Goal: Information Seeking & Learning: Learn about a topic

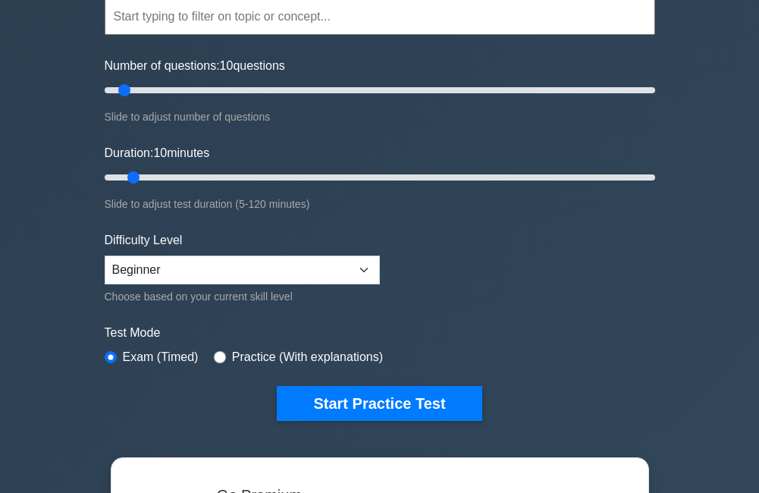
scroll to position [76, 0]
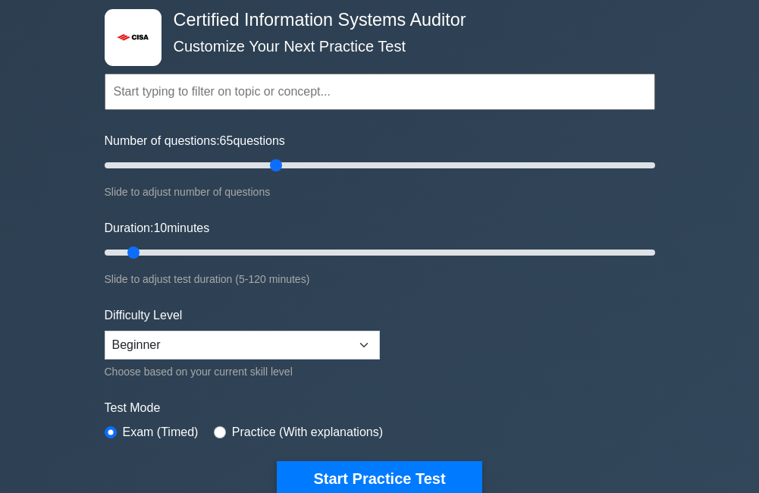
drag, startPoint x: 125, startPoint y: 165, endPoint x: 281, endPoint y: 165, distance: 156.3
click at [281, 165] on input "Number of questions: 65 questions" at bounding box center [380, 165] width 551 height 18
drag, startPoint x: 275, startPoint y: 163, endPoint x: 174, endPoint y: 161, distance: 100.2
type input "30"
click at [174, 161] on input "Number of questions: 30 questions" at bounding box center [380, 165] width 551 height 18
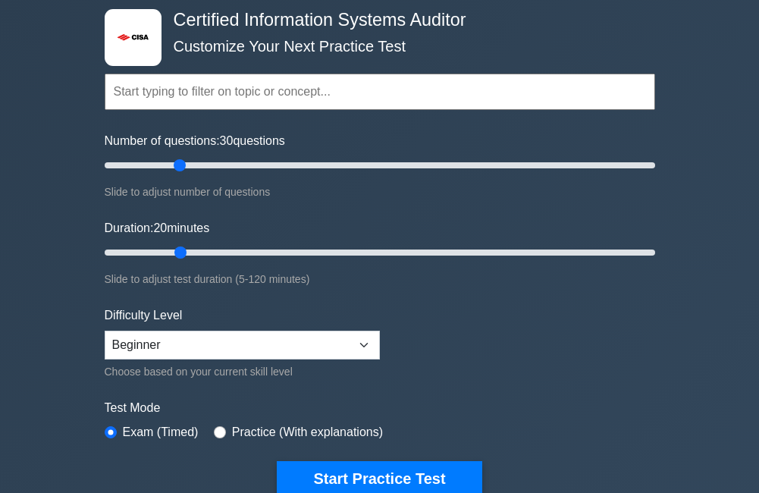
drag, startPoint x: 132, startPoint y: 248, endPoint x: 183, endPoint y: 245, distance: 50.9
type input "20"
click at [183, 245] on input "Duration: 20 minutes" at bounding box center [380, 253] width 551 height 18
click at [190, 336] on select "Beginner Intermediate Expert" at bounding box center [242, 345] width 275 height 29
select select "expert"
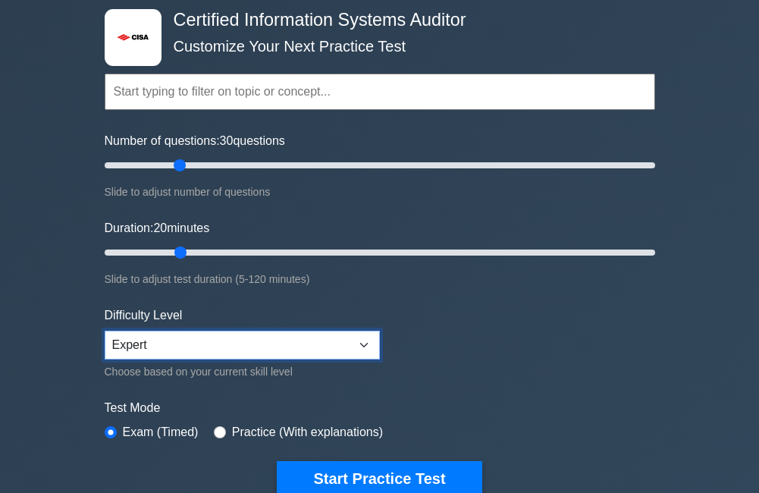
click at [105, 331] on select "Beginner Intermediate Expert" at bounding box center [242, 345] width 275 height 29
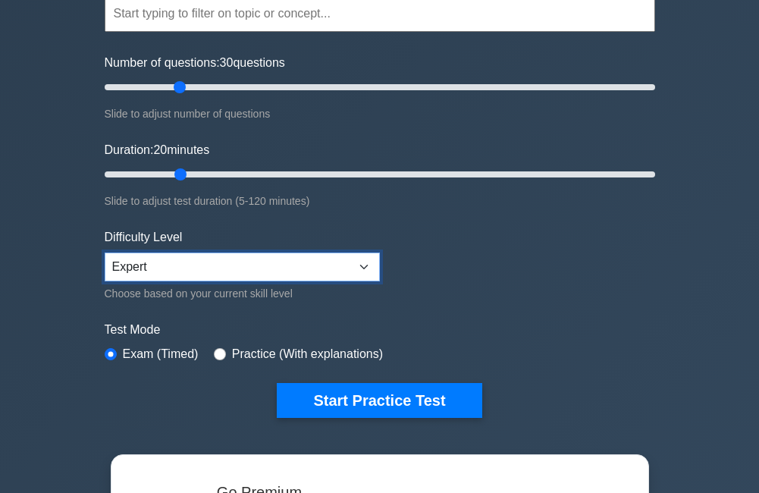
scroll to position [228, 0]
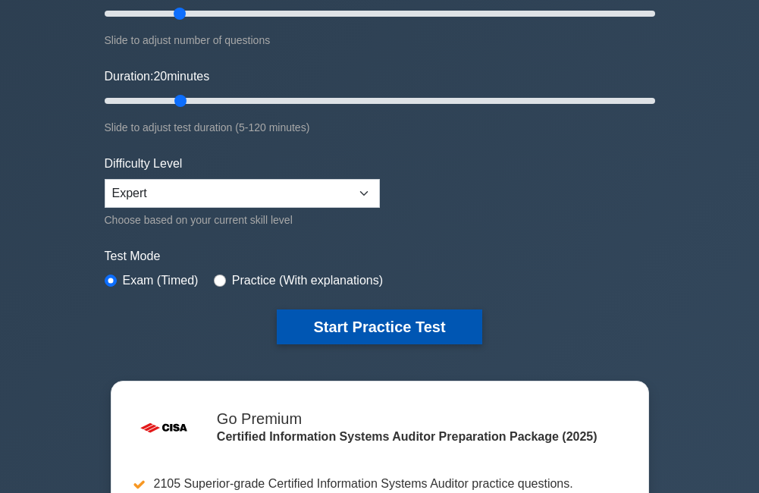
click at [388, 332] on button "Start Practice Test" at bounding box center [379, 327] width 205 height 35
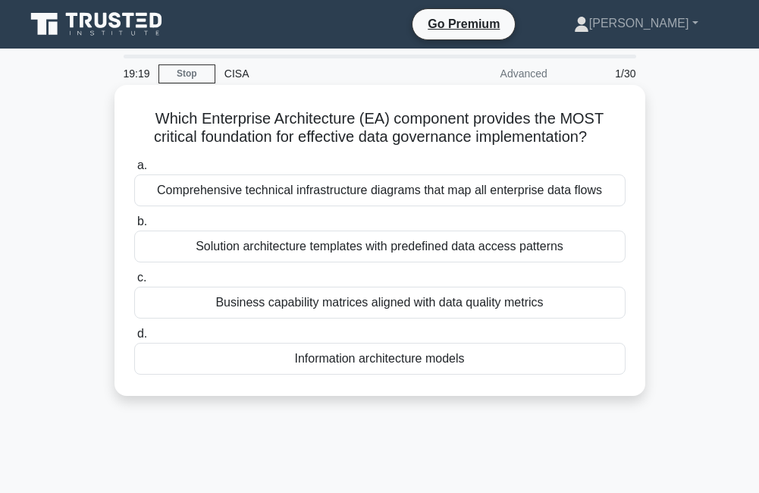
click at [311, 186] on div "Comprehensive technical infrastructure diagrams that map all enterprise data fl…" at bounding box center [380, 190] width 492 height 32
click at [134, 171] on input "a. Comprehensive technical infrastructure diagrams that map all enterprise data…" at bounding box center [134, 166] width 0 height 10
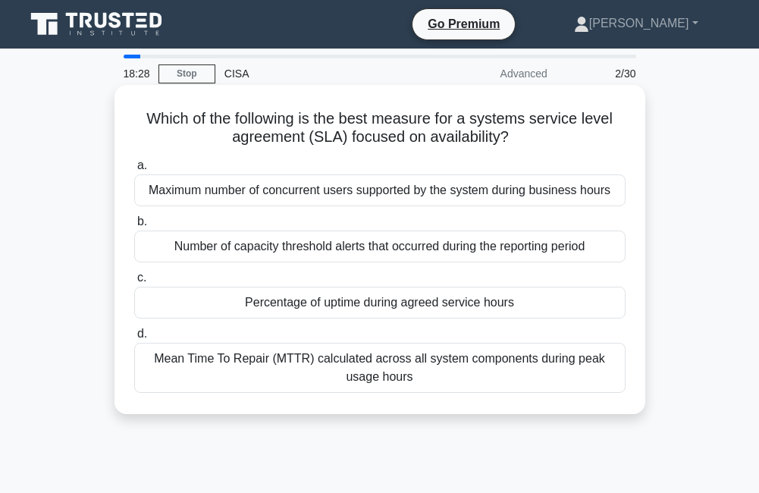
click at [279, 360] on div "Mean Time To Repair (MTTR) calculated across all system components during peak …" at bounding box center [380, 368] width 492 height 50
click at [134, 339] on input "d. Mean Time To Repair (MTTR) calculated across all system components during pe…" at bounding box center [134, 334] width 0 height 10
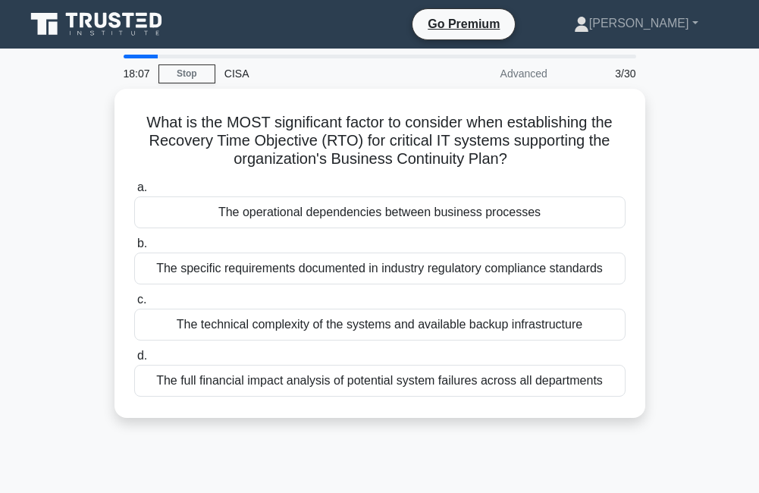
click at [530, 70] on div "Advanced" at bounding box center [490, 73] width 133 height 30
click at [184, 68] on link "Stop" at bounding box center [187, 73] width 57 height 19
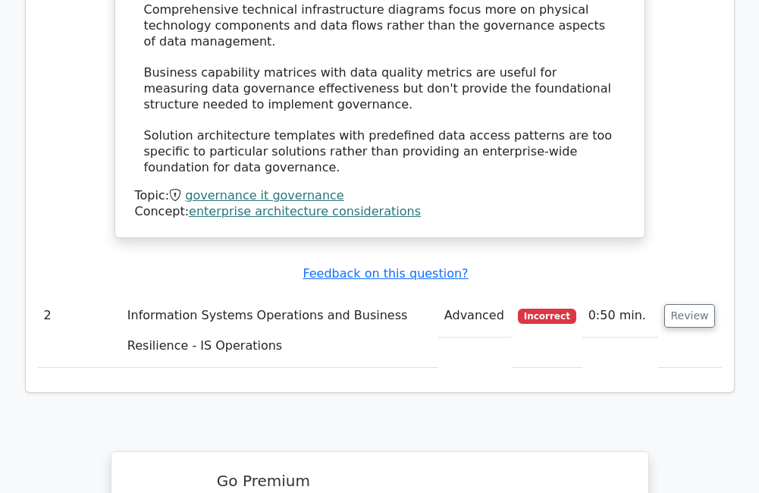
scroll to position [1669, 0]
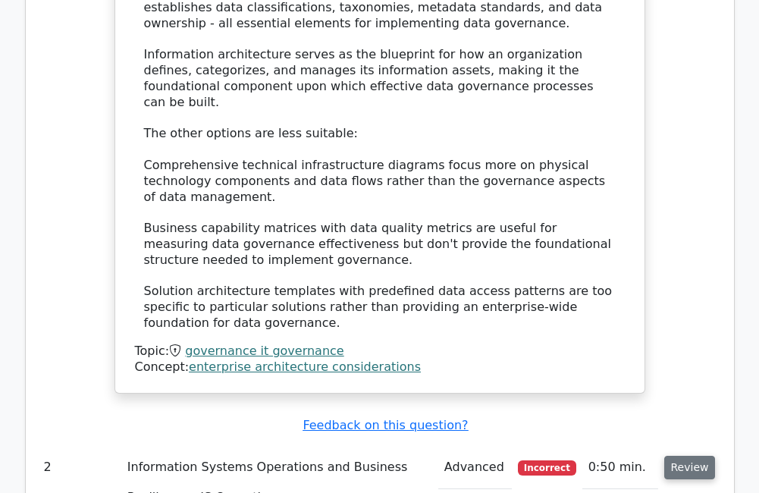
click at [705, 456] on button "Review" at bounding box center [691, 468] width 52 height 24
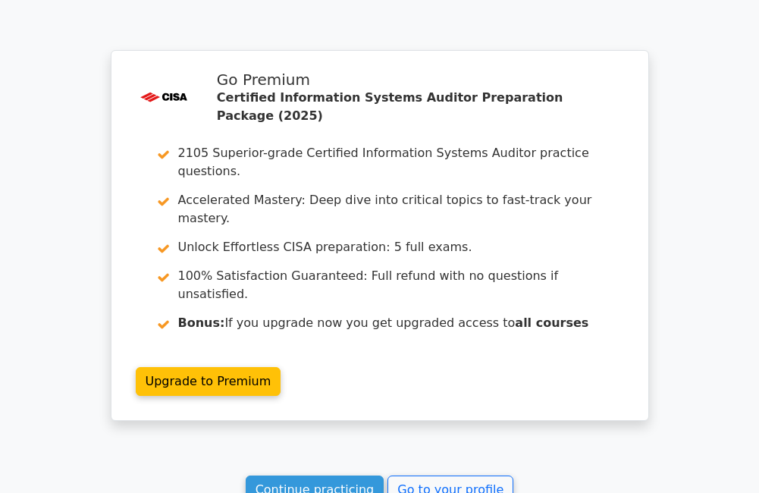
scroll to position [3030, 0]
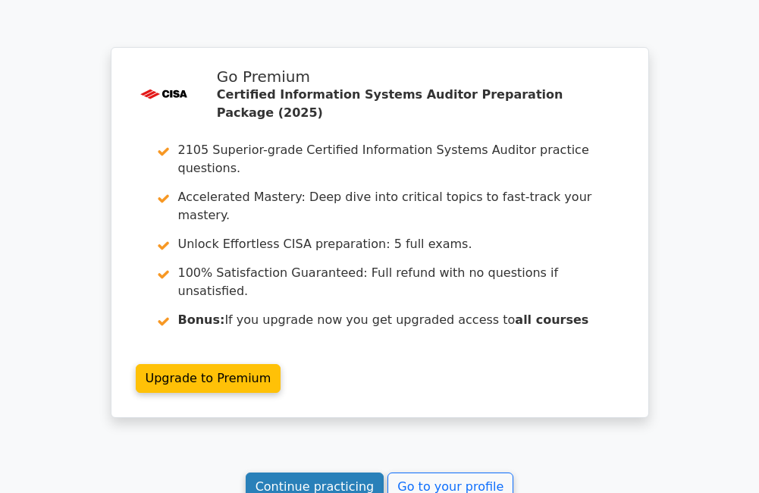
click at [338, 473] on link "Continue practicing" at bounding box center [315, 487] width 139 height 29
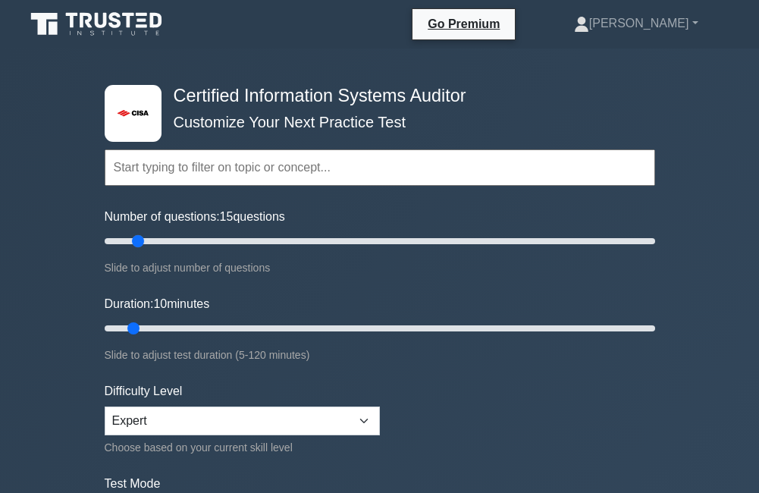
type input "10"
drag, startPoint x: 121, startPoint y: 241, endPoint x: 130, endPoint y: 239, distance: 8.6
click at [130, 239] on input "Number of questions: 10 questions" at bounding box center [380, 241] width 551 height 18
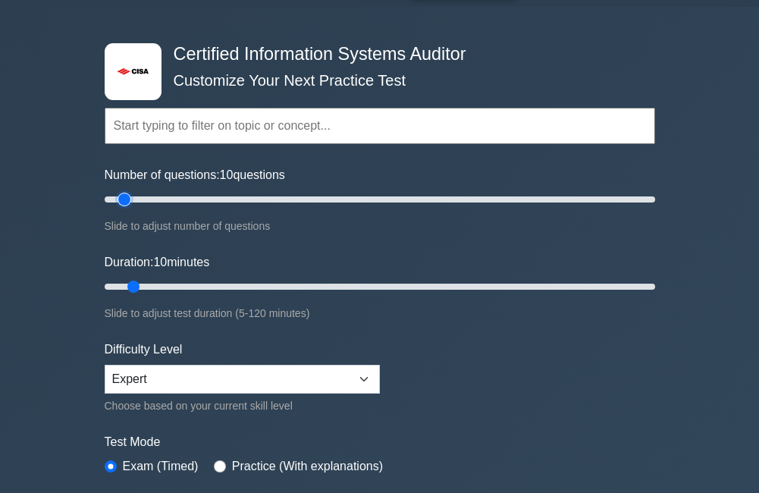
scroll to position [531, 0]
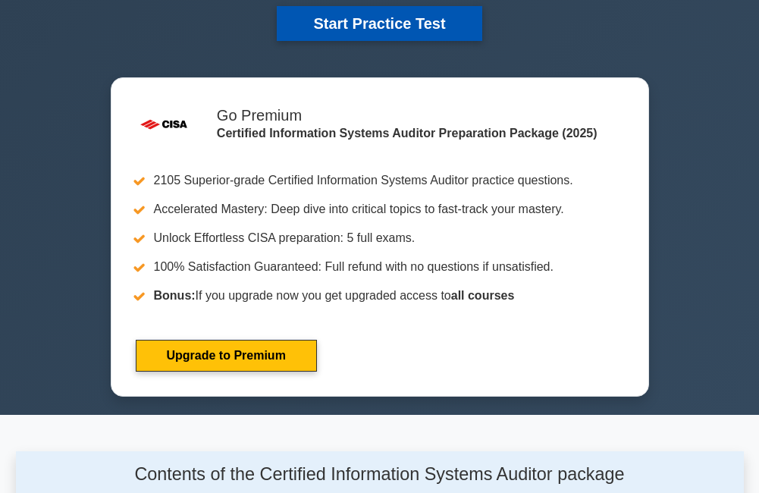
click at [403, 21] on button "Start Practice Test" at bounding box center [379, 23] width 205 height 35
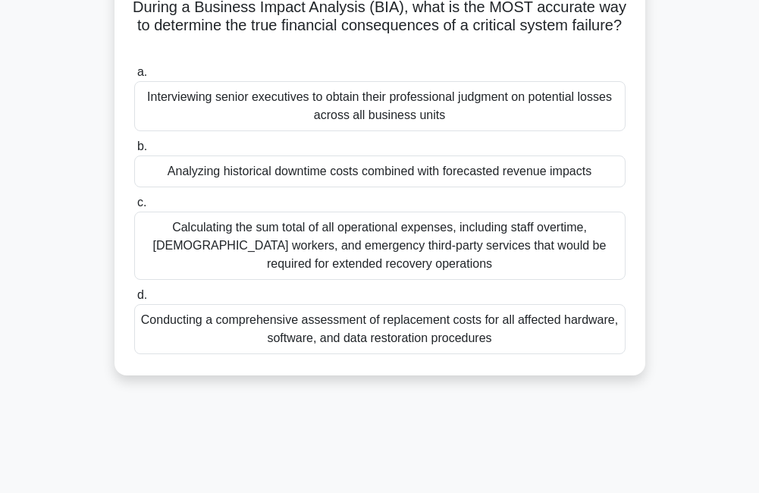
scroll to position [152, 0]
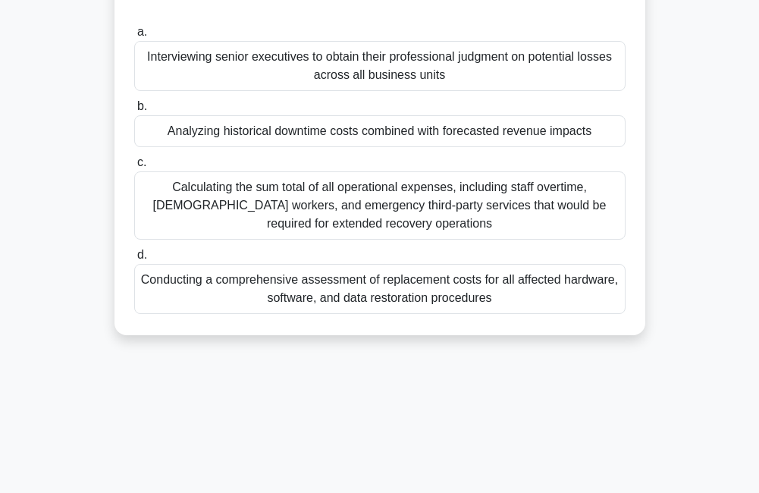
click at [289, 130] on div "Analyzing historical downtime costs combined with forecasted revenue impacts" at bounding box center [380, 131] width 492 height 32
click at [134, 112] on input "b. Analyzing historical downtime costs combined with forecasted revenue impacts" at bounding box center [134, 107] width 0 height 10
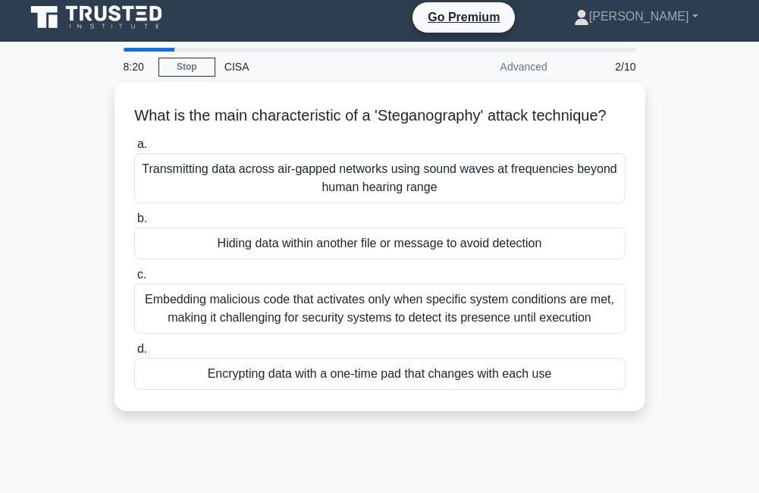
scroll to position [0, 0]
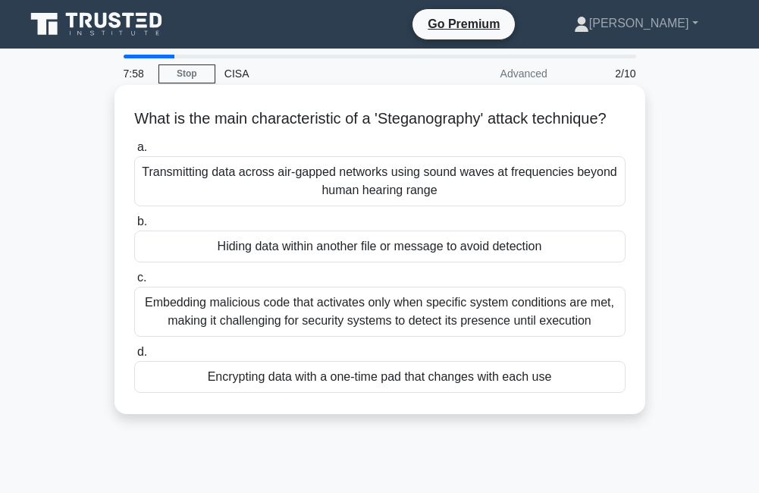
click at [363, 393] on div "Encrypting data with a one-time pad that changes with each use" at bounding box center [380, 377] width 492 height 32
click at [134, 357] on input "d. Encrypting data with a one-time pad that changes with each use" at bounding box center [134, 352] width 0 height 10
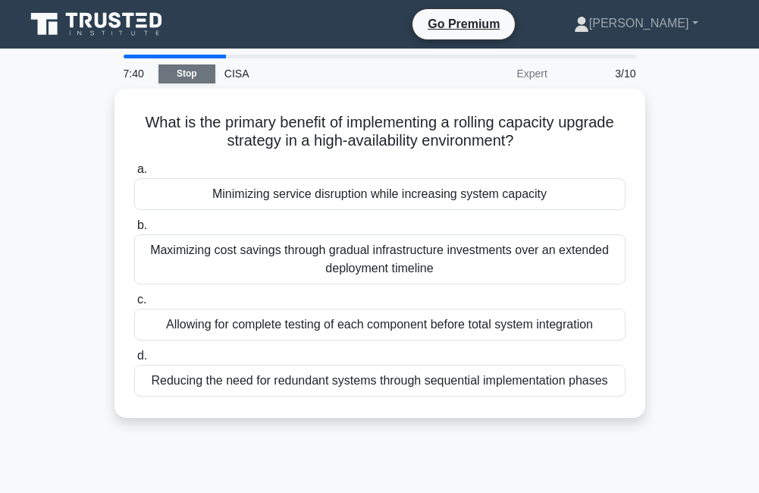
click at [185, 70] on link "Stop" at bounding box center [187, 73] width 57 height 19
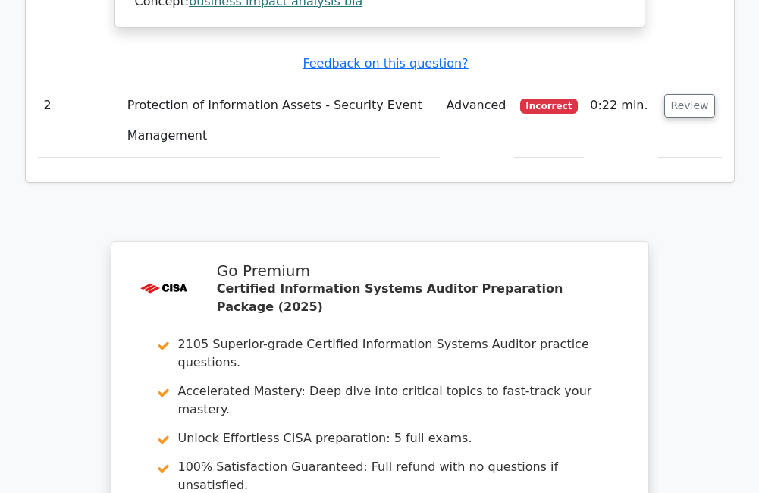
scroll to position [1972, 0]
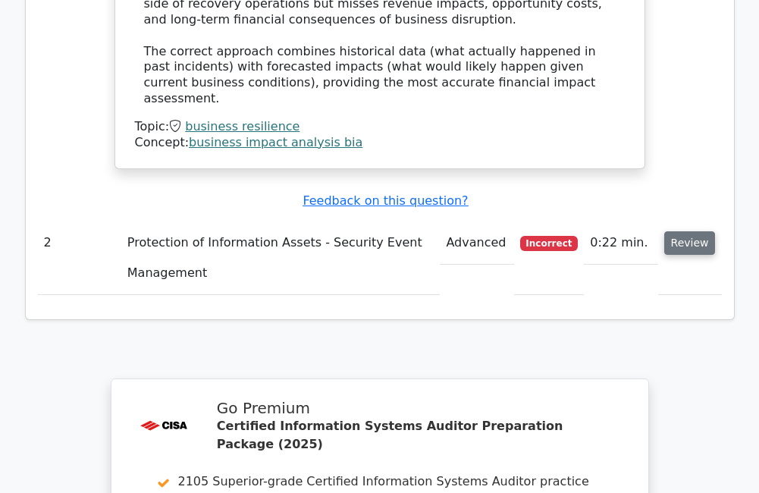
click at [691, 231] on button "Review" at bounding box center [691, 243] width 52 height 24
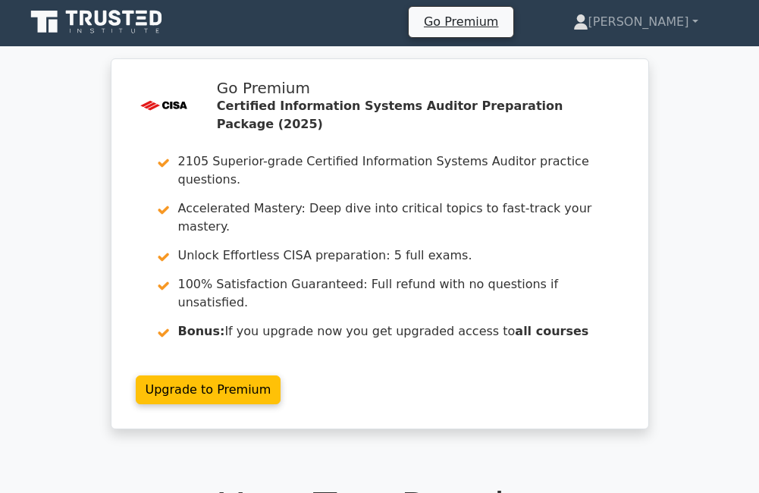
scroll to position [0, 0]
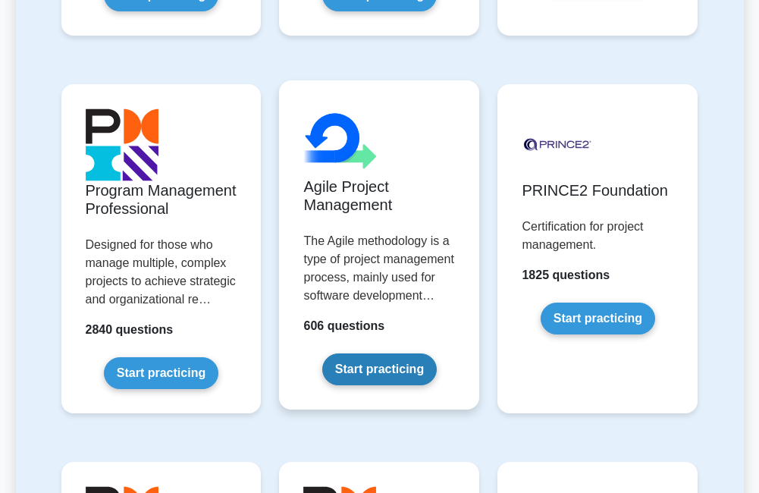
scroll to position [1062, 0]
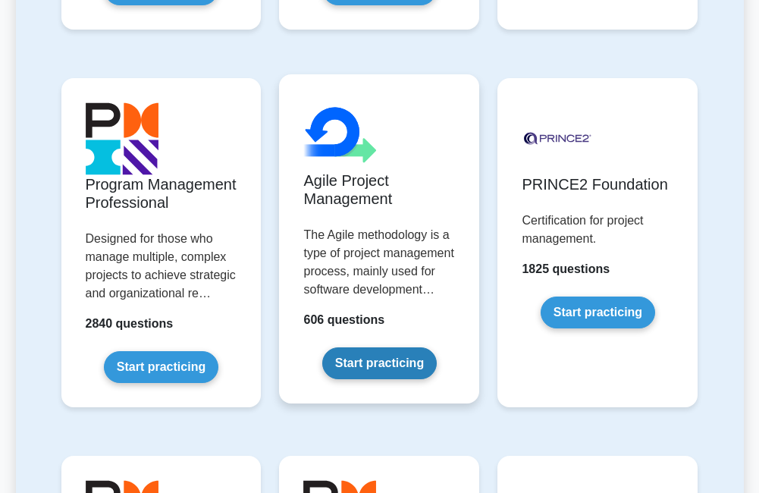
click at [377, 366] on link "Start practicing" at bounding box center [379, 363] width 115 height 32
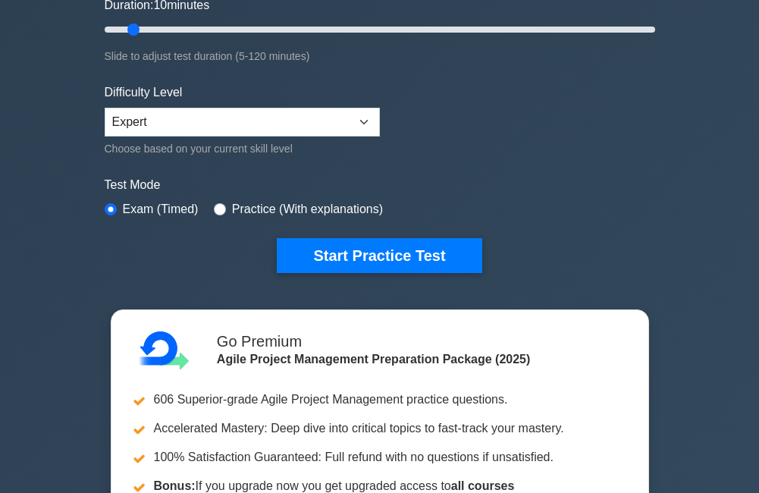
scroll to position [303, 0]
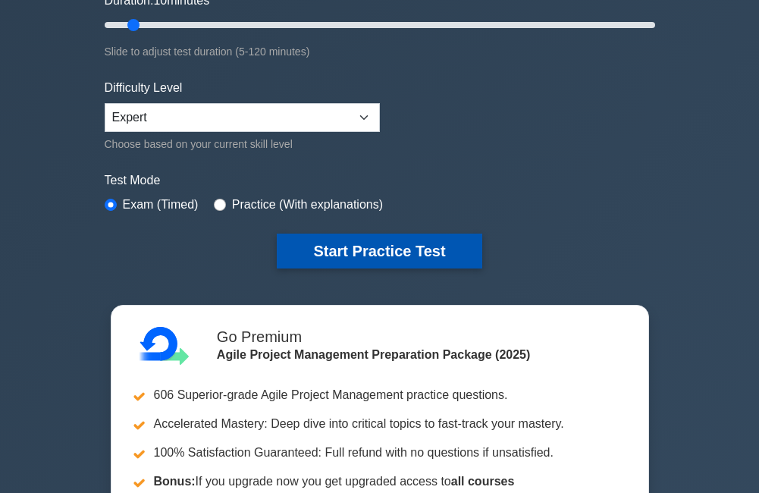
click at [357, 237] on button "Start Practice Test" at bounding box center [379, 251] width 205 height 35
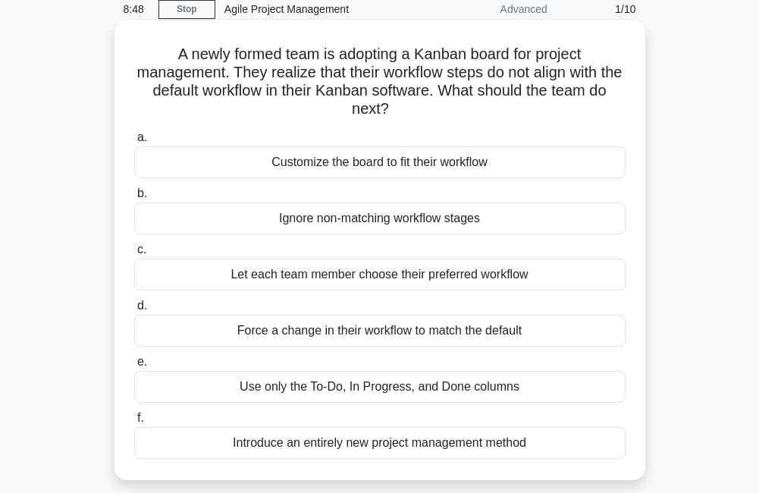
scroll to position [152, 0]
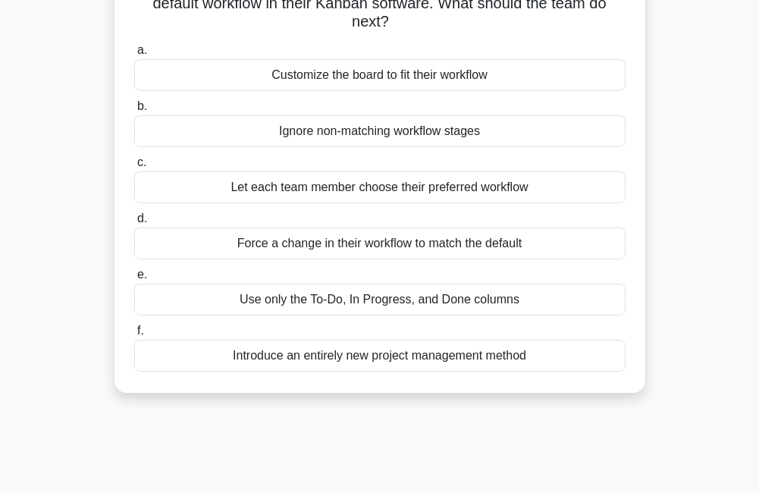
click at [425, 76] on div "Customize the board to fit their workflow" at bounding box center [380, 75] width 492 height 32
click at [134, 55] on input "a. Customize the board to fit their workflow" at bounding box center [134, 51] width 0 height 10
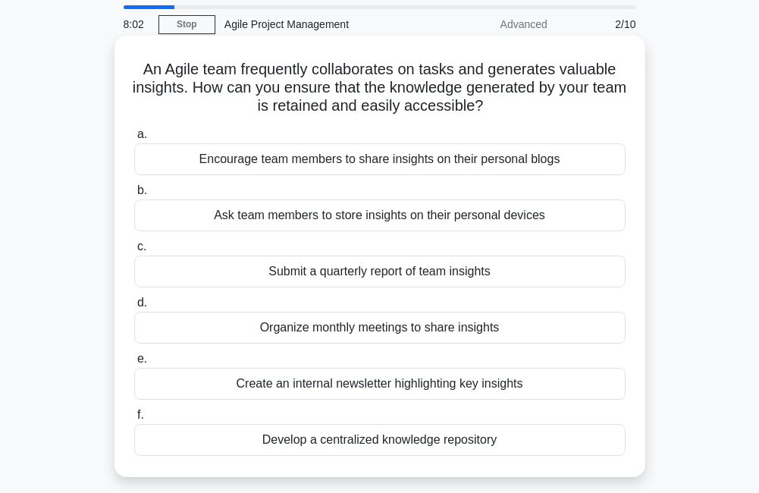
scroll to position [76, 0]
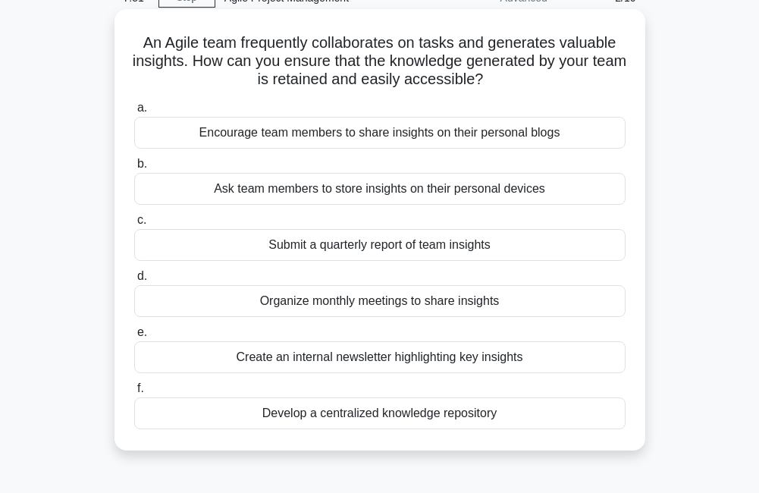
click at [376, 419] on div "Develop a centralized knowledge repository" at bounding box center [380, 414] width 492 height 32
click at [134, 394] on input "f. Develop a centralized knowledge repository" at bounding box center [134, 389] width 0 height 10
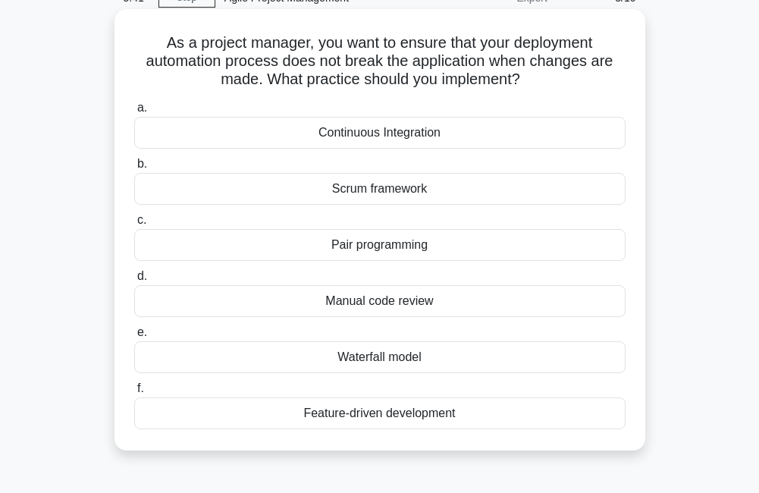
click at [398, 134] on div "Continuous Integration" at bounding box center [380, 133] width 492 height 32
click at [134, 113] on input "a. Continuous Integration" at bounding box center [134, 108] width 0 height 10
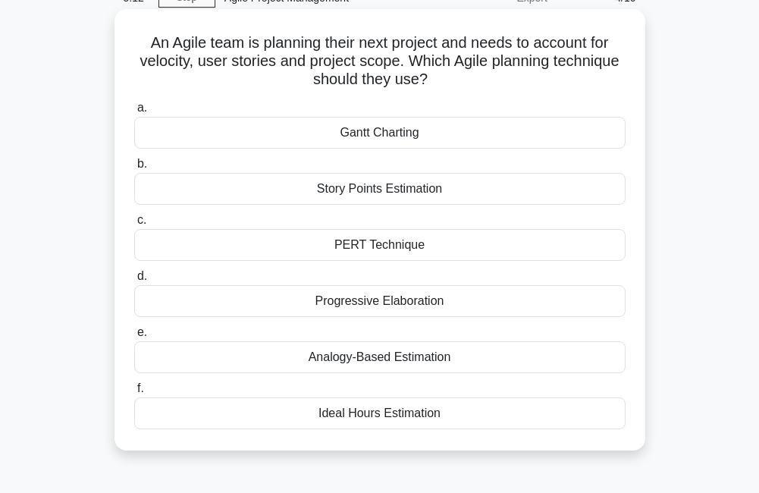
click at [373, 250] on div "PERT Technique" at bounding box center [380, 245] width 492 height 32
click at [134, 225] on input "c. PERT Technique" at bounding box center [134, 220] width 0 height 10
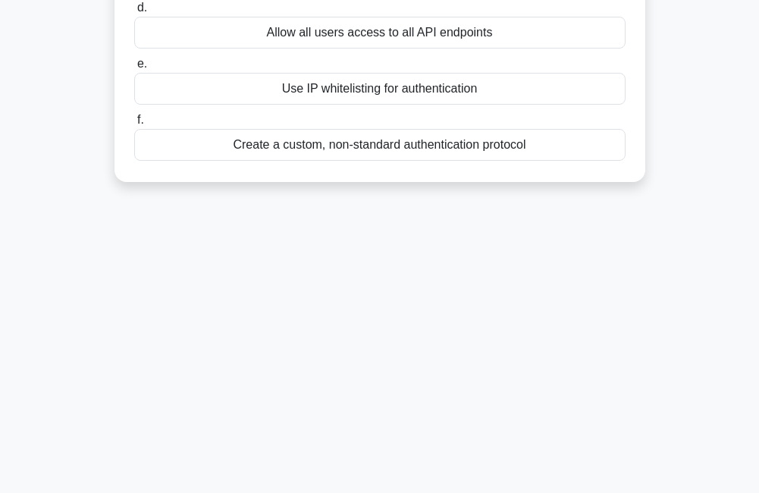
scroll to position [0, 0]
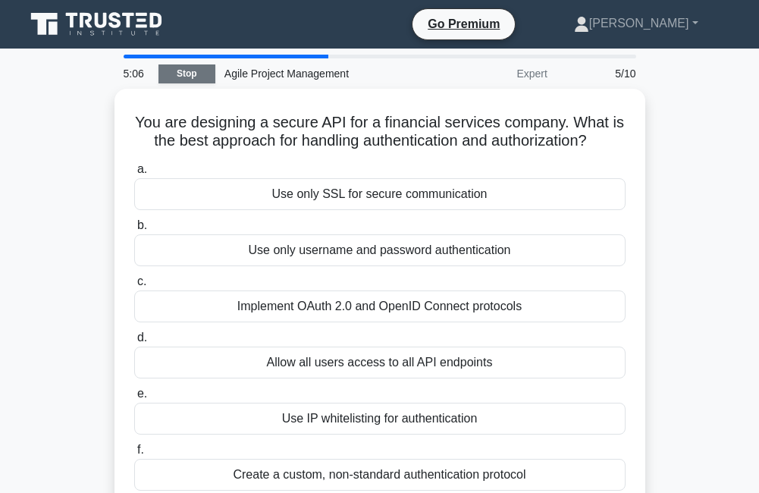
click at [187, 71] on link "Stop" at bounding box center [187, 73] width 57 height 19
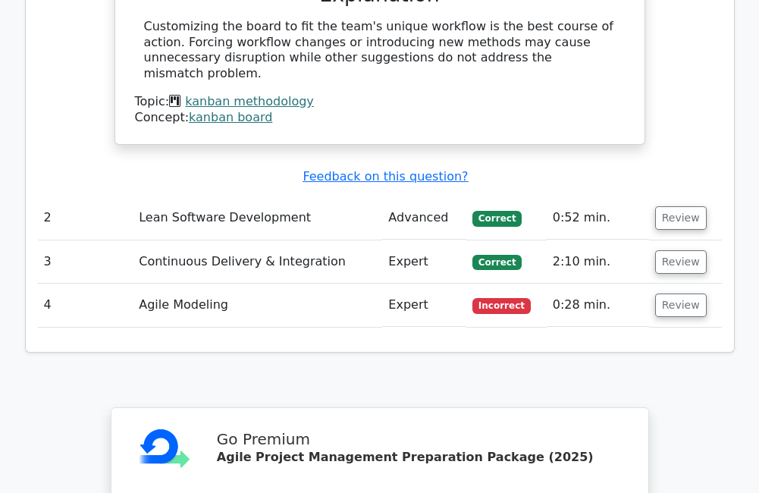
scroll to position [1593, 0]
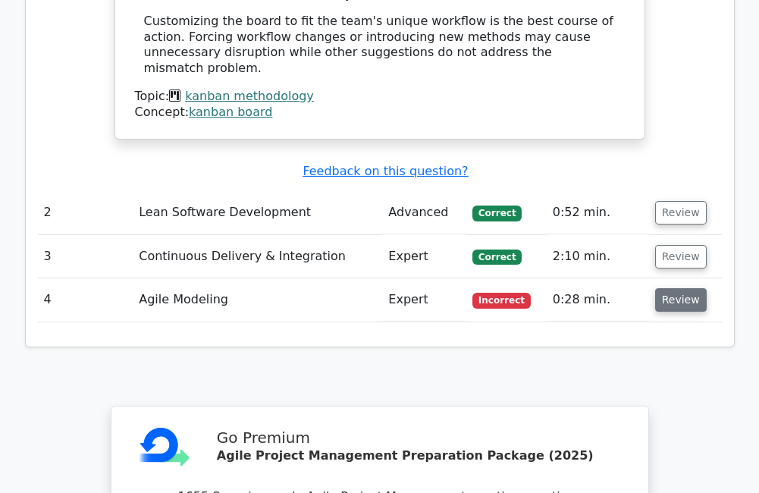
click at [684, 288] on button "Review" at bounding box center [681, 300] width 52 height 24
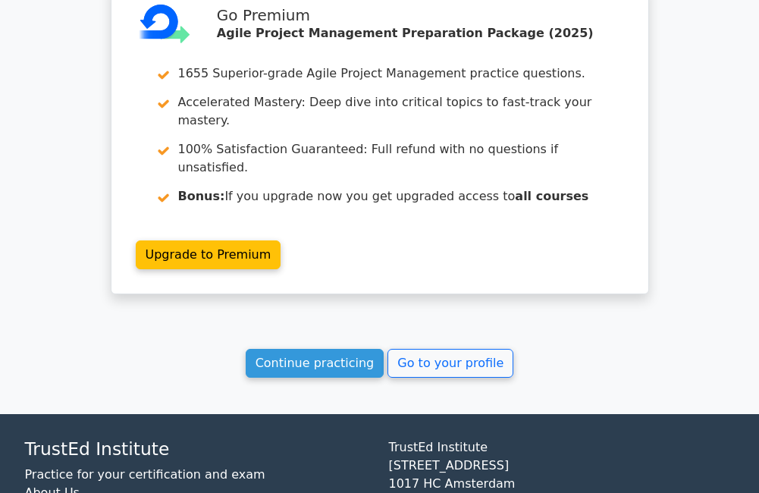
scroll to position [2772, 0]
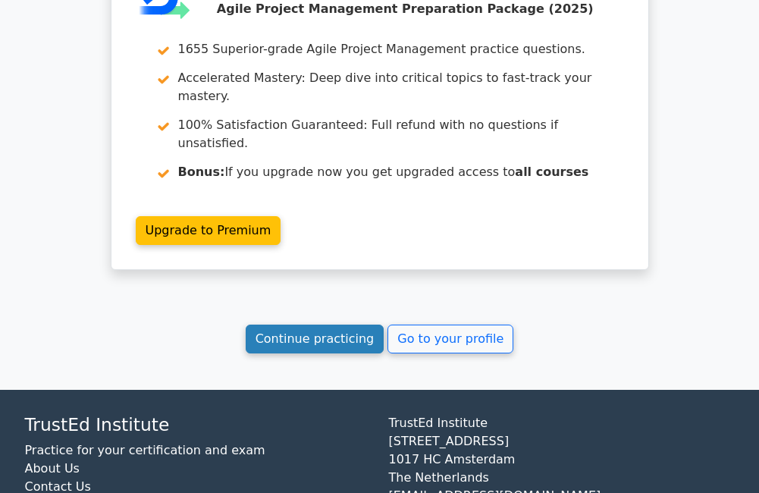
click at [316, 325] on link "Continue practicing" at bounding box center [315, 339] width 139 height 29
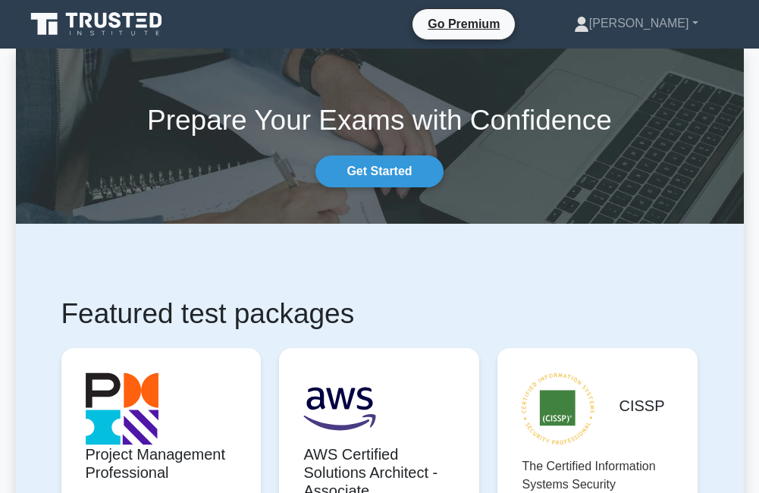
click at [197, 18] on div "Go Premium Arvind Profile Settings Profile Settings Go Premium Arvind Profile S…" at bounding box center [459, 24] width 552 height 32
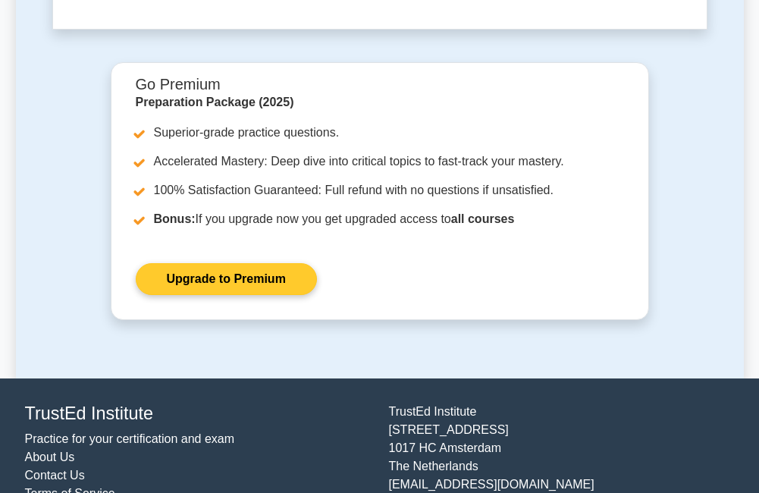
scroll to position [5429, 0]
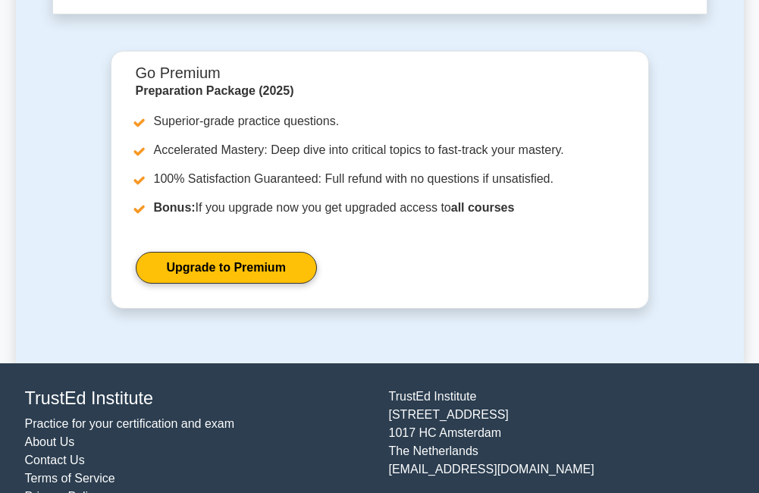
click at [57, 454] on link "Contact Us" at bounding box center [55, 460] width 60 height 13
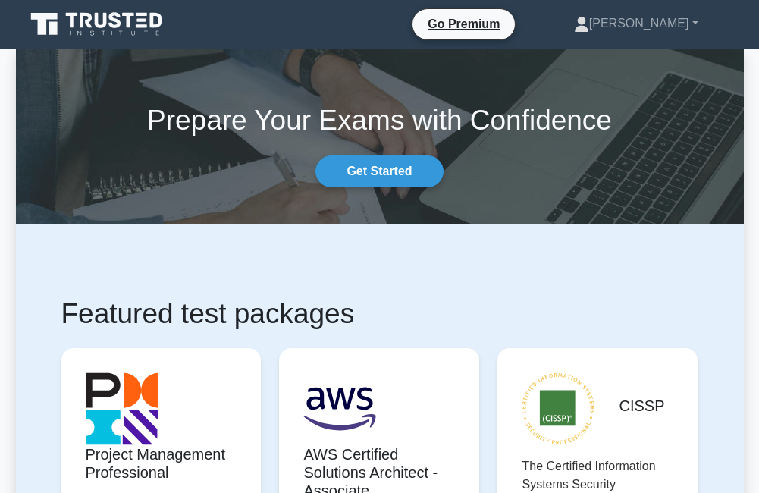
click at [237, 159] on div "Prepare Your Exams with Confidence Get Started" at bounding box center [380, 136] width 746 height 102
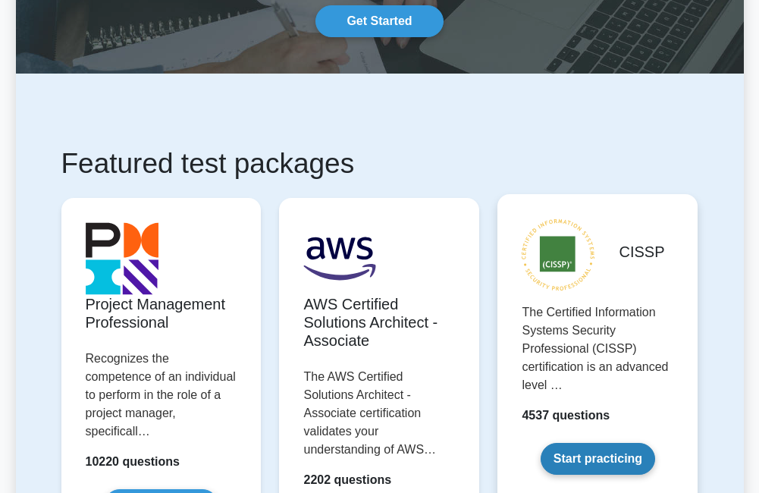
scroll to position [152, 0]
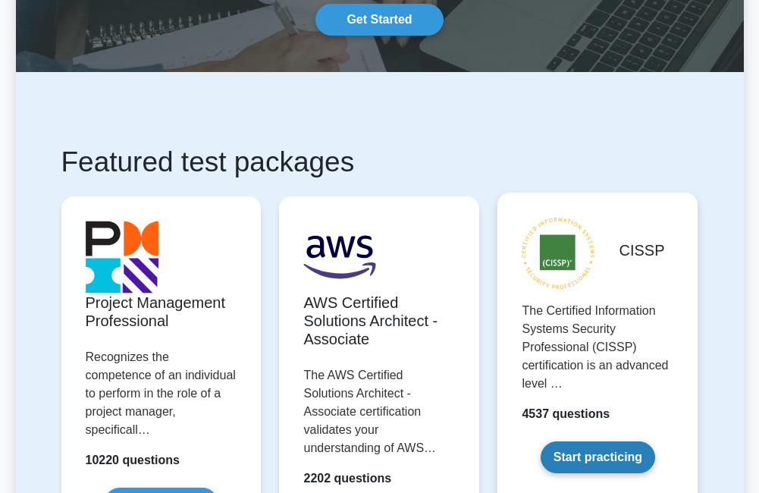
click at [608, 457] on link "Start practicing" at bounding box center [598, 458] width 115 height 32
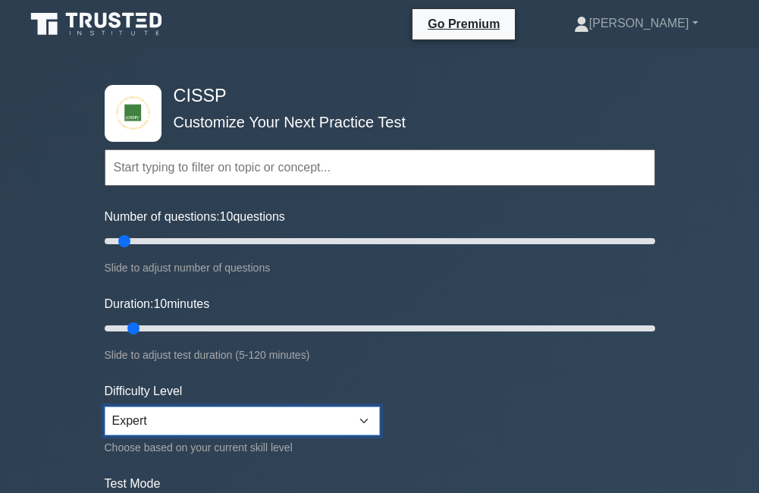
click at [165, 426] on select "Beginner Intermediate Expert" at bounding box center [242, 421] width 275 height 29
select select "beginner"
click at [105, 407] on select "Beginner Intermediate Expert" at bounding box center [242, 421] width 275 height 29
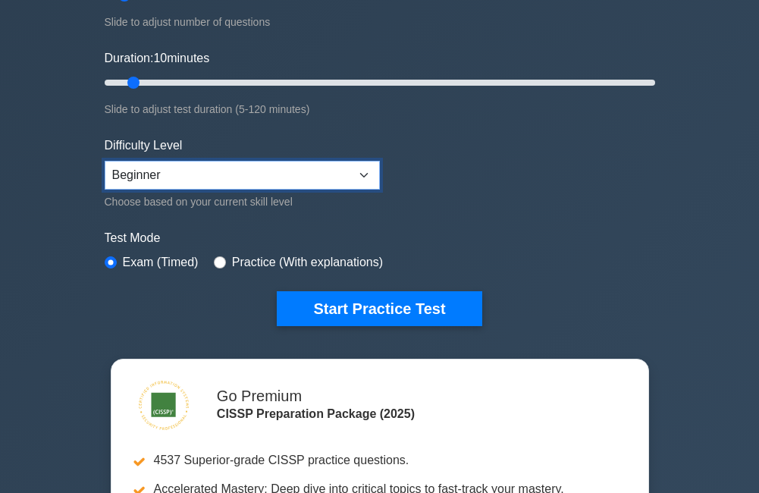
scroll to position [303, 0]
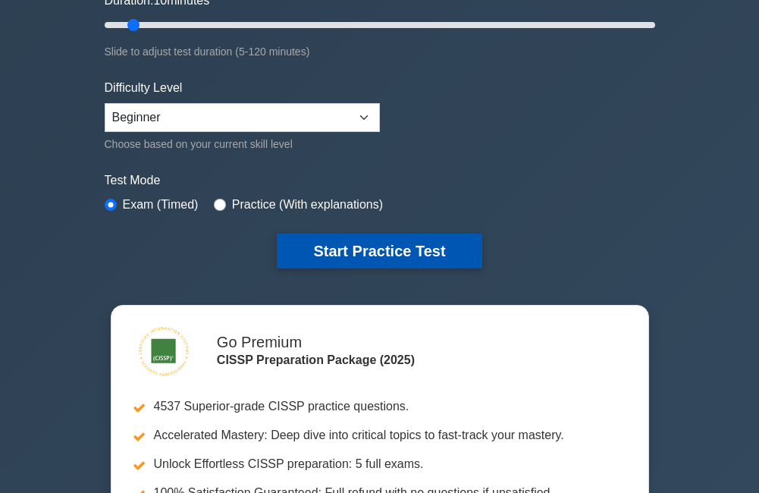
click at [352, 251] on button "Start Practice Test" at bounding box center [379, 251] width 205 height 35
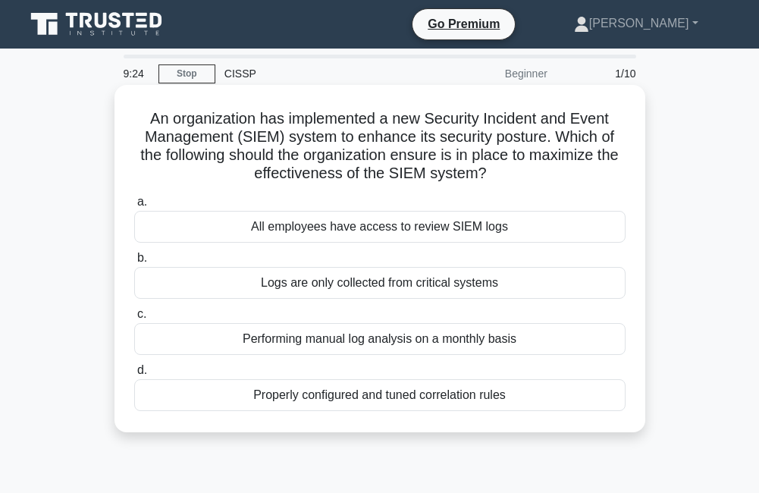
click at [371, 400] on div "Properly configured and tuned correlation rules" at bounding box center [380, 395] width 492 height 32
click at [134, 376] on input "d. Properly configured and tuned correlation rules" at bounding box center [134, 371] width 0 height 10
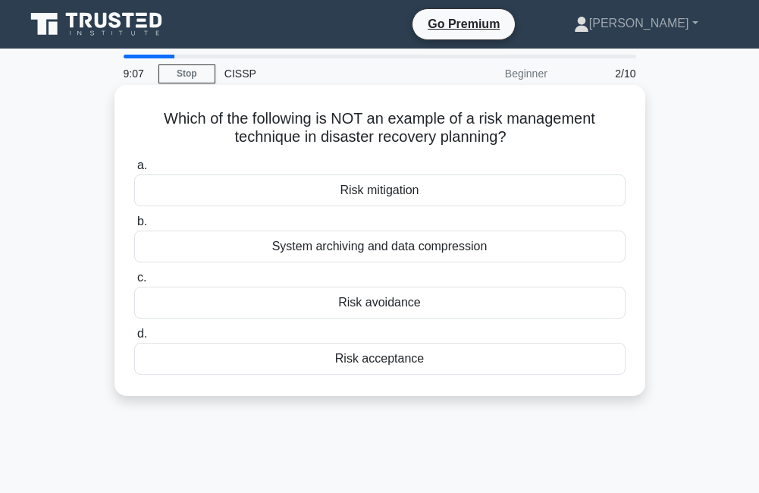
click at [376, 249] on div "System archiving and data compression" at bounding box center [380, 247] width 492 height 32
click at [134, 227] on input "b. System archiving and data compression" at bounding box center [134, 222] width 0 height 10
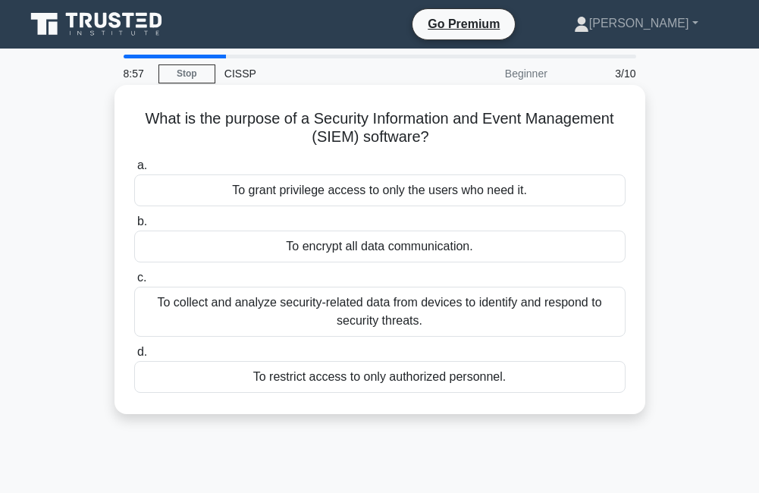
click at [380, 309] on div "To collect and analyze security-related data from devices to identify and respo…" at bounding box center [380, 312] width 492 height 50
click at [134, 283] on input "c. To collect and analyze security-related data from devices to identify and re…" at bounding box center [134, 278] width 0 height 10
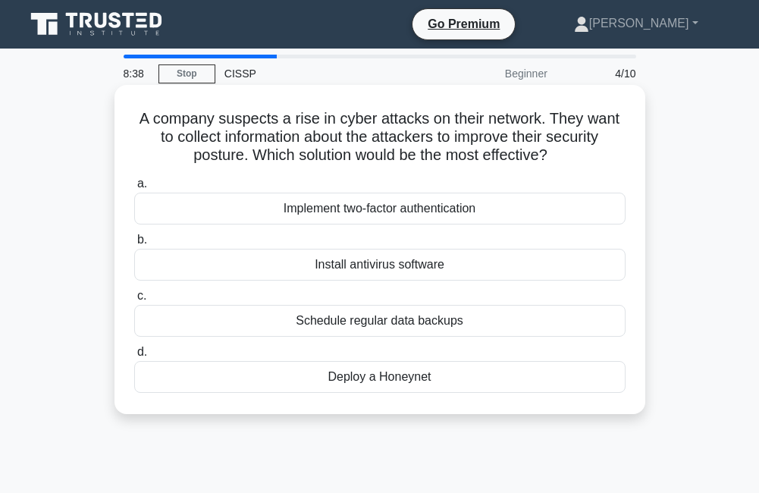
click at [369, 214] on div "Implement two-factor authentication" at bounding box center [380, 209] width 492 height 32
click at [134, 189] on input "a. Implement two-factor authentication" at bounding box center [134, 184] width 0 height 10
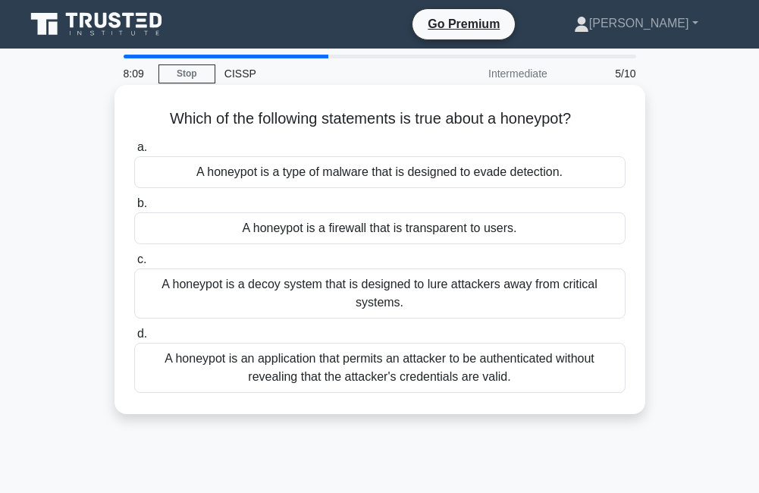
click at [363, 300] on div "A honeypot is a decoy system that is designed to lure attackers away from criti…" at bounding box center [380, 294] width 492 height 50
click at [134, 265] on input "c. A honeypot is a decoy system that is designed to lure attackers away from cr…" at bounding box center [134, 260] width 0 height 10
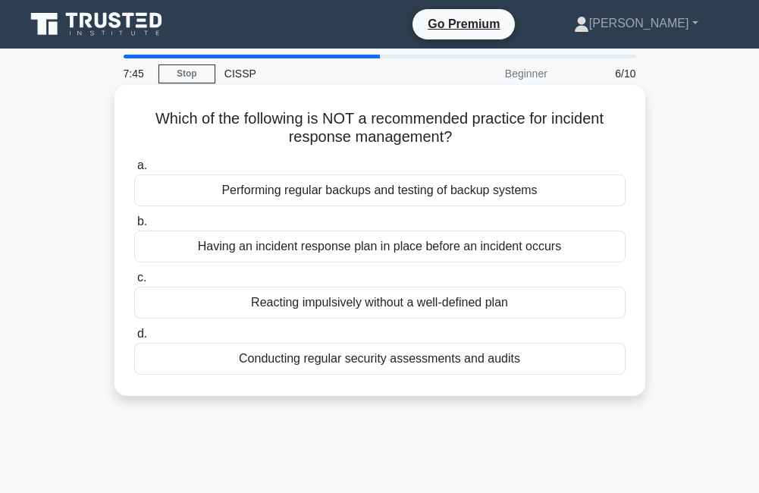
click at [332, 306] on div "Reacting impulsively without a well-defined plan" at bounding box center [380, 303] width 492 height 32
click at [134, 283] on input "c. Reacting impulsively without a well-defined plan" at bounding box center [134, 278] width 0 height 10
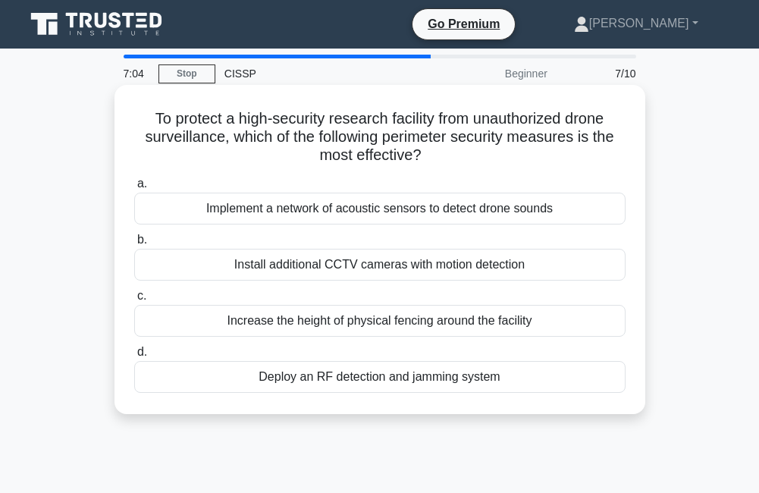
click at [388, 376] on div "Deploy an RF detection and jamming system" at bounding box center [380, 377] width 492 height 32
click at [134, 357] on input "d. Deploy an RF detection and jamming system" at bounding box center [134, 352] width 0 height 10
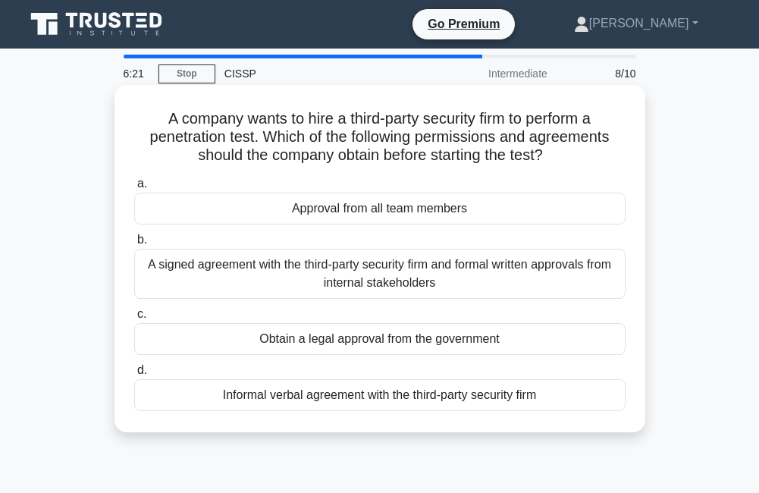
click at [366, 275] on div "A signed agreement with the third-party security firm and formal written approv…" at bounding box center [380, 274] width 492 height 50
click at [134, 245] on input "b. A signed agreement with the third-party security firm and formal written app…" at bounding box center [134, 240] width 0 height 10
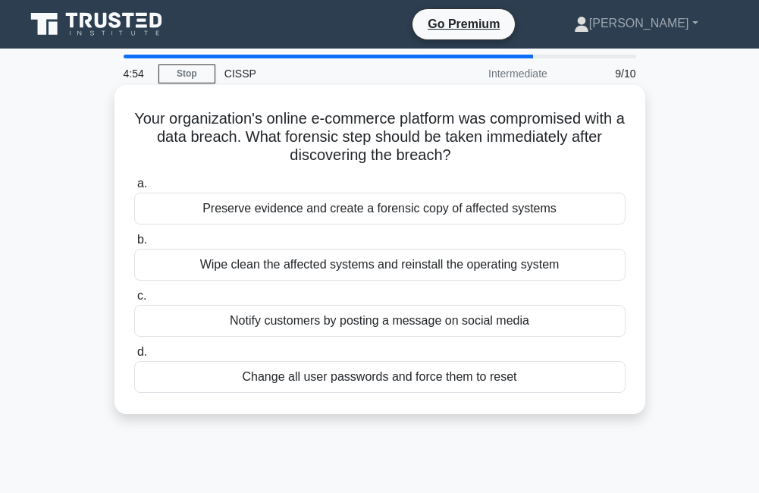
click at [319, 266] on div "Wipe clean the affected systems and reinstall the operating system" at bounding box center [380, 265] width 492 height 32
click at [134, 245] on input "b. Wipe clean the affected systems and reinstall the operating system" at bounding box center [134, 240] width 0 height 10
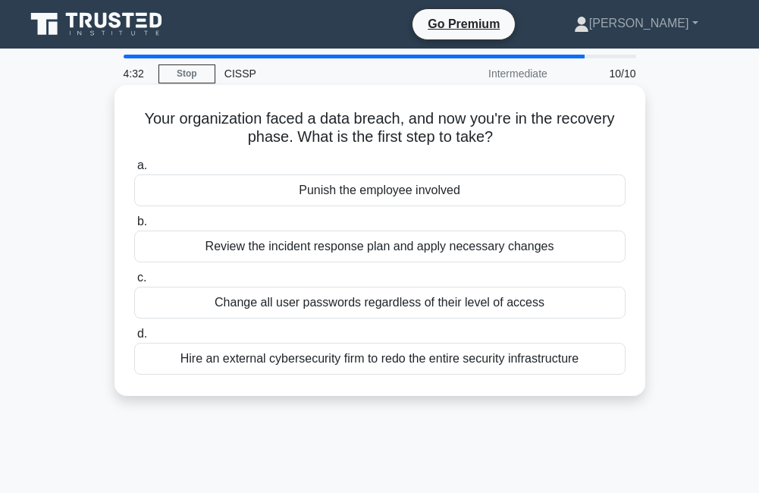
click at [392, 253] on div "Review the incident response plan and apply necessary changes" at bounding box center [380, 247] width 492 height 32
click at [134, 227] on input "b. Review the incident response plan and apply necessary changes" at bounding box center [134, 222] width 0 height 10
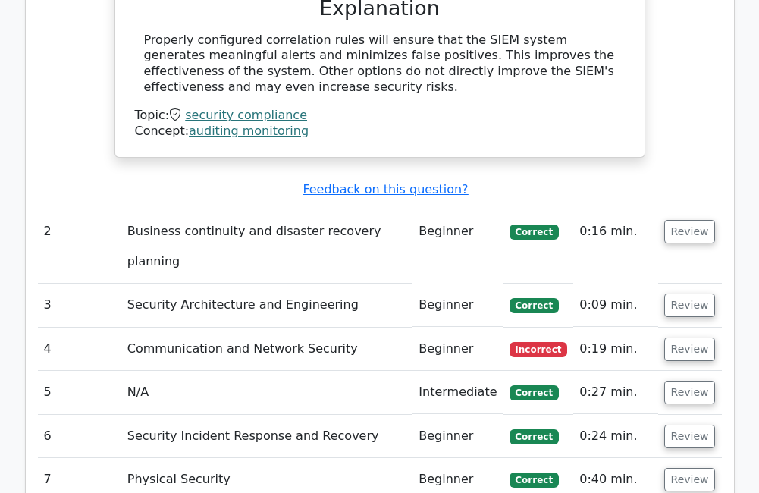
scroll to position [1821, 0]
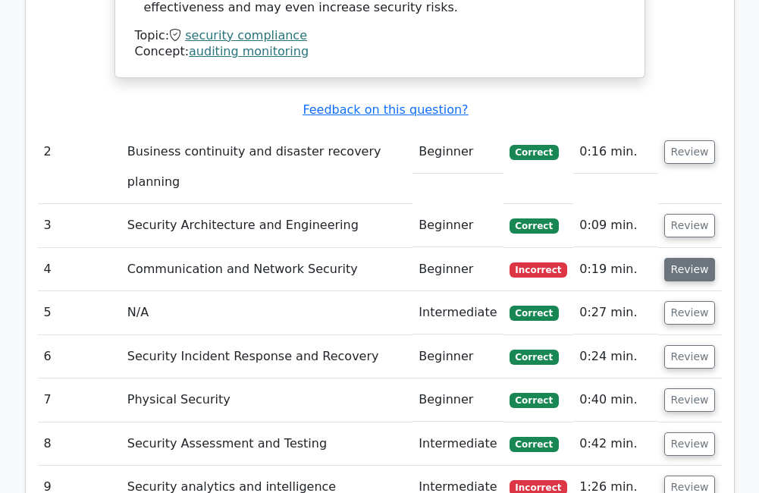
click at [691, 258] on button "Review" at bounding box center [691, 270] width 52 height 24
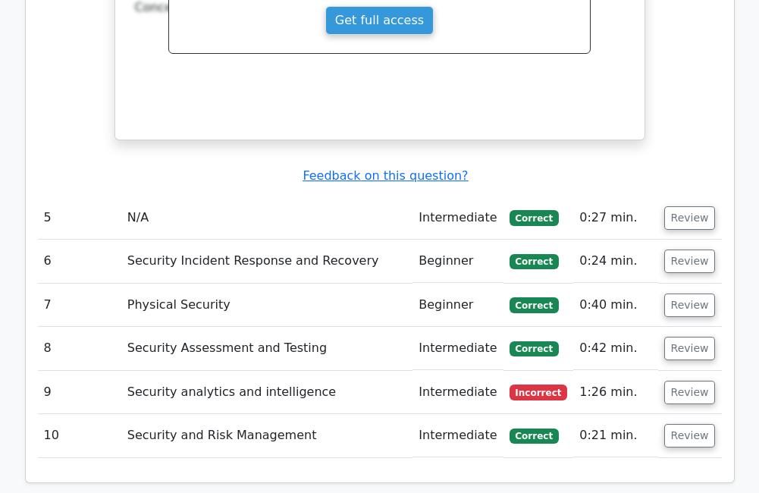
scroll to position [2579, 0]
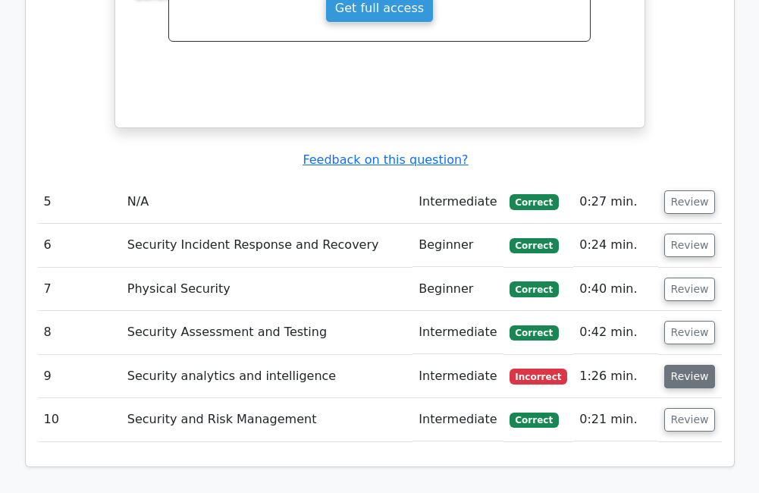
click at [695, 365] on button "Review" at bounding box center [691, 377] width 52 height 24
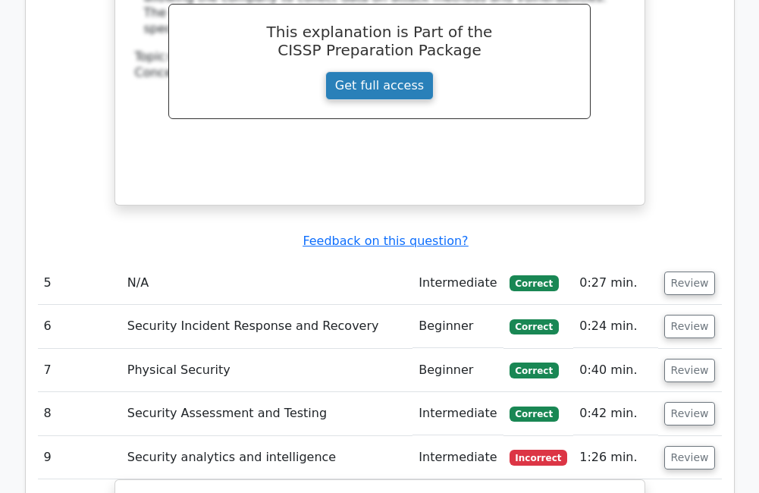
scroll to position [2503, 0]
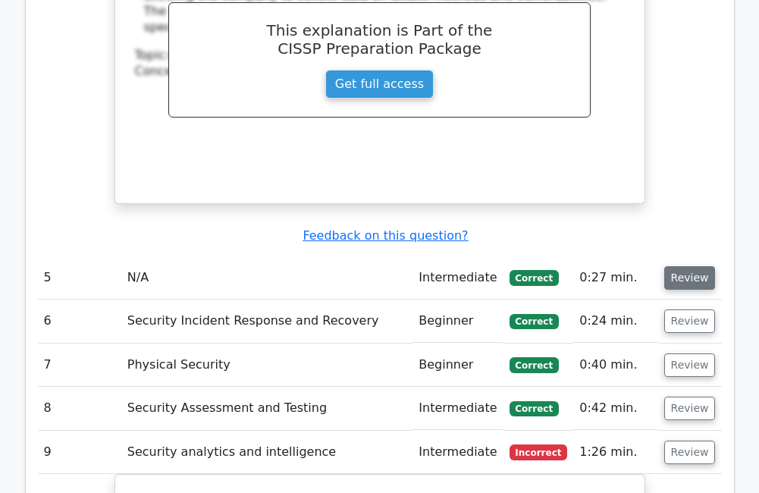
click at [696, 266] on button "Review" at bounding box center [691, 278] width 52 height 24
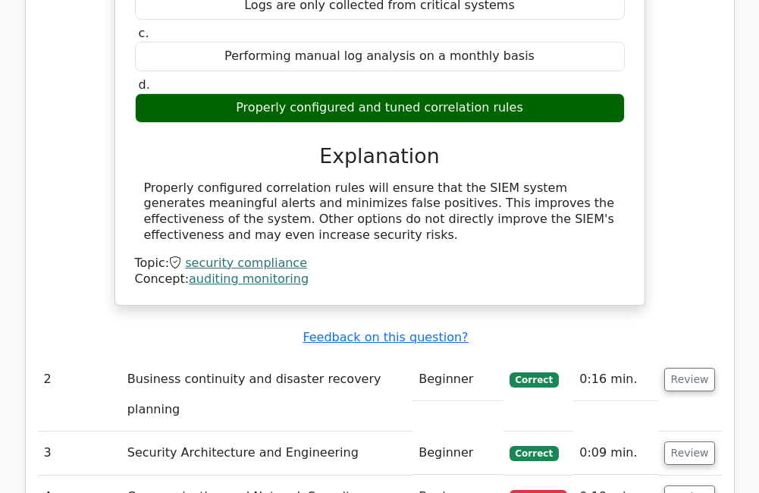
scroll to position [1138, 0]
